Goal: Navigation & Orientation: Find specific page/section

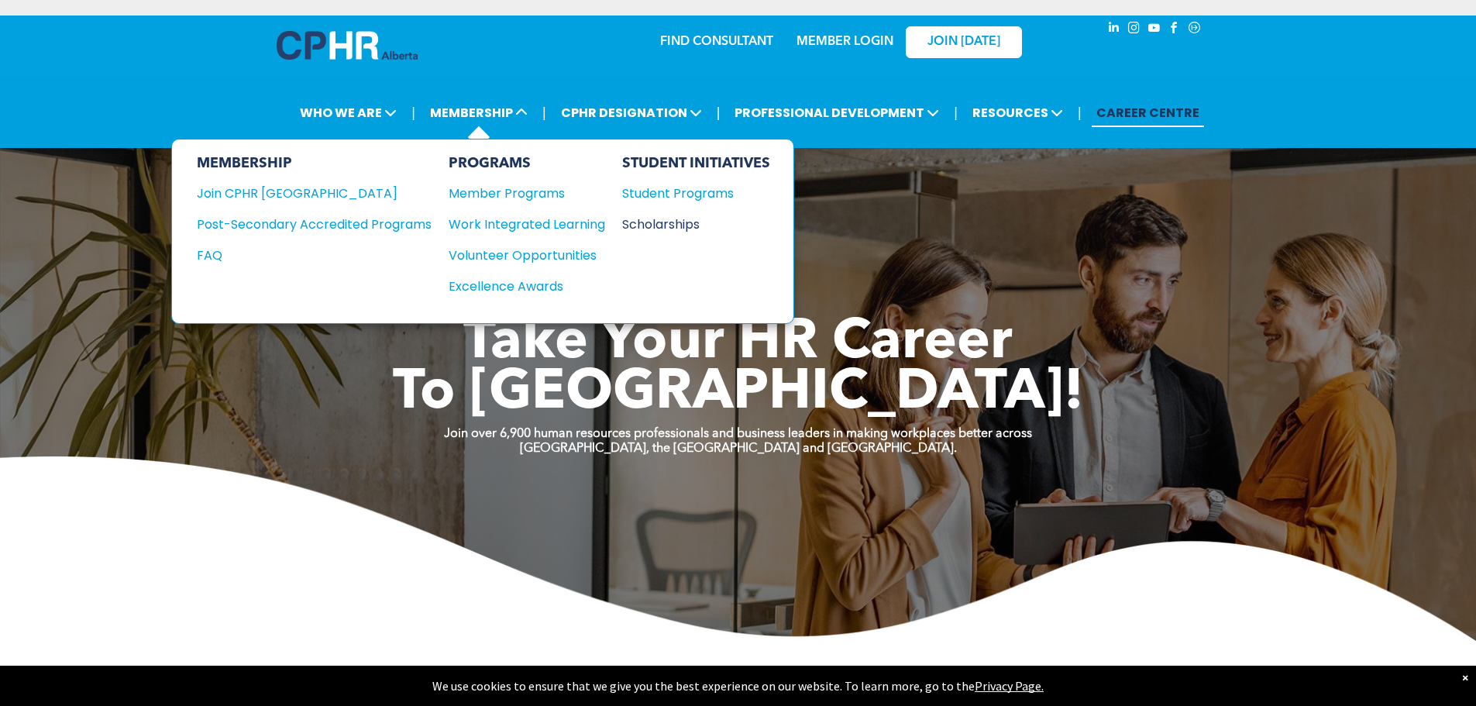
click at [649, 231] on div "Scholarships" at bounding box center [688, 224] width 133 height 19
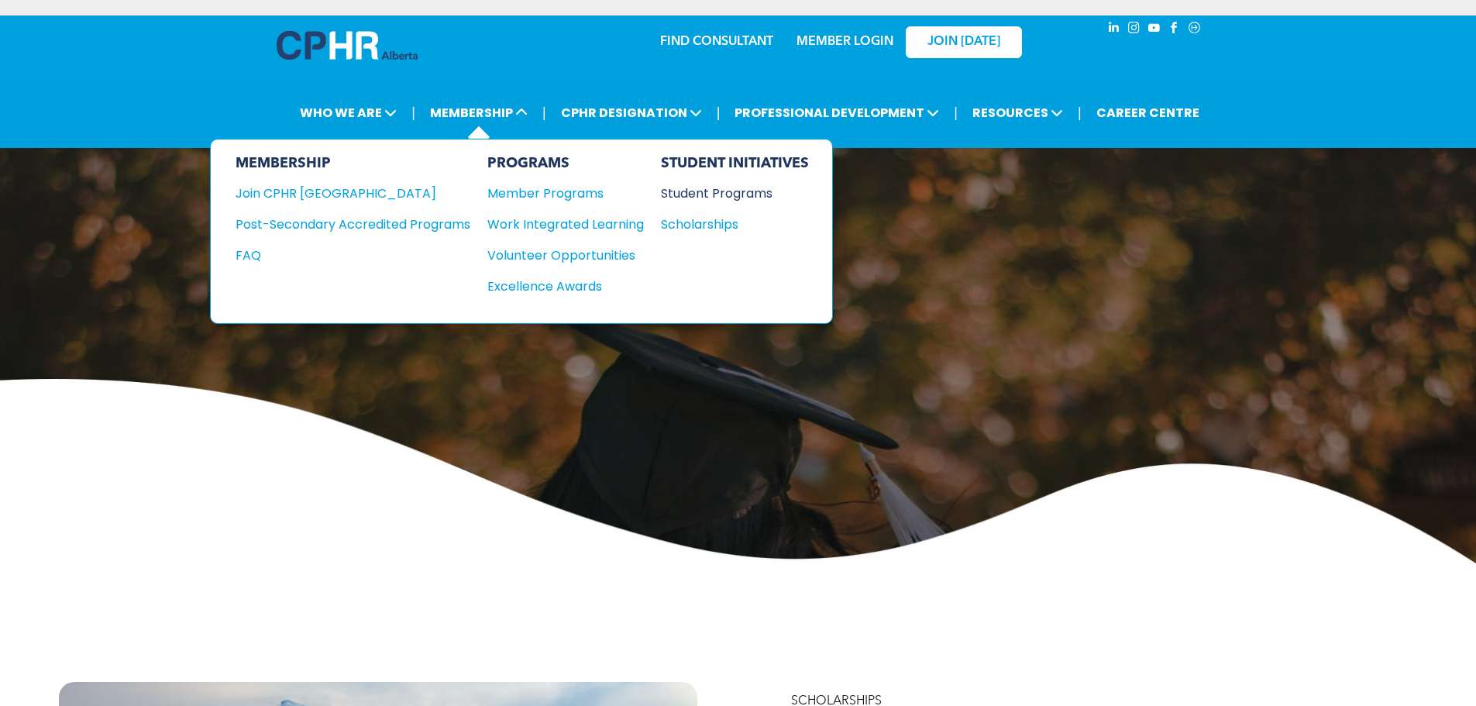
click at [679, 198] on div "Student Programs" at bounding box center [727, 193] width 133 height 19
